Goal: Navigation & Orientation: Find specific page/section

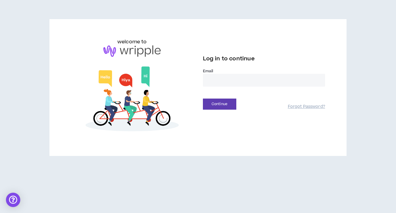
click at [241, 76] on input "email" at bounding box center [264, 80] width 122 height 13
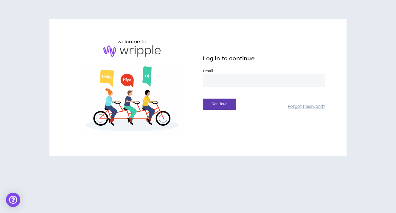
type input "**********"
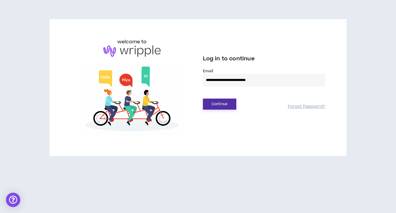
click at [230, 103] on button "Continue" at bounding box center [219, 103] width 33 height 11
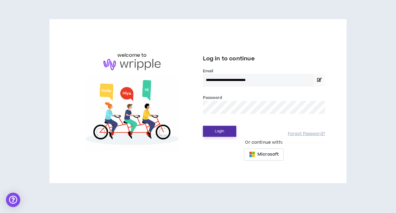
click at [230, 127] on button "Login" at bounding box center [219, 130] width 33 height 11
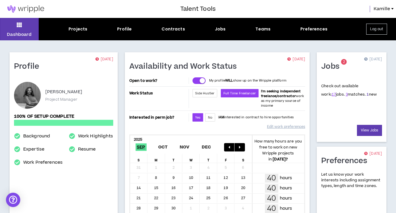
click at [367, 94] on link "1" at bounding box center [368, 94] width 2 height 5
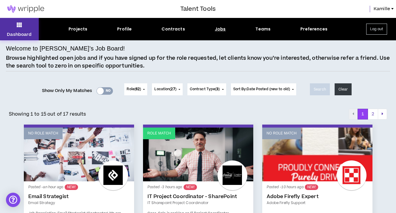
click at [18, 31] on p "Dashboard" at bounding box center [19, 34] width 25 height 6
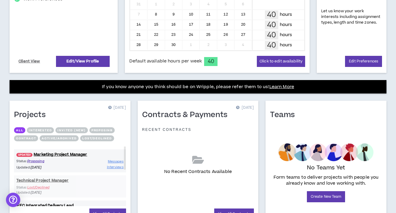
scroll to position [195, 0]
